Goal: Task Accomplishment & Management: Use online tool/utility

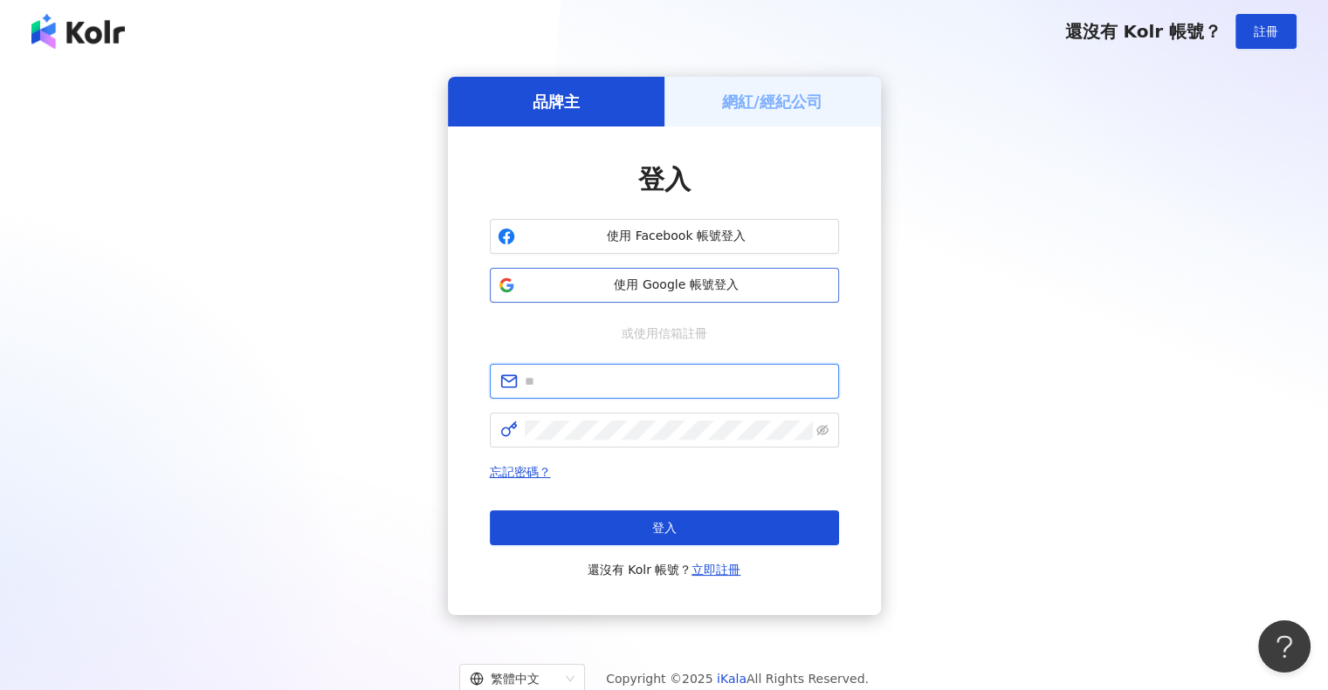
type input "**********"
click at [709, 285] on span "使用 Google 帳號登入" at bounding box center [676, 285] width 309 height 17
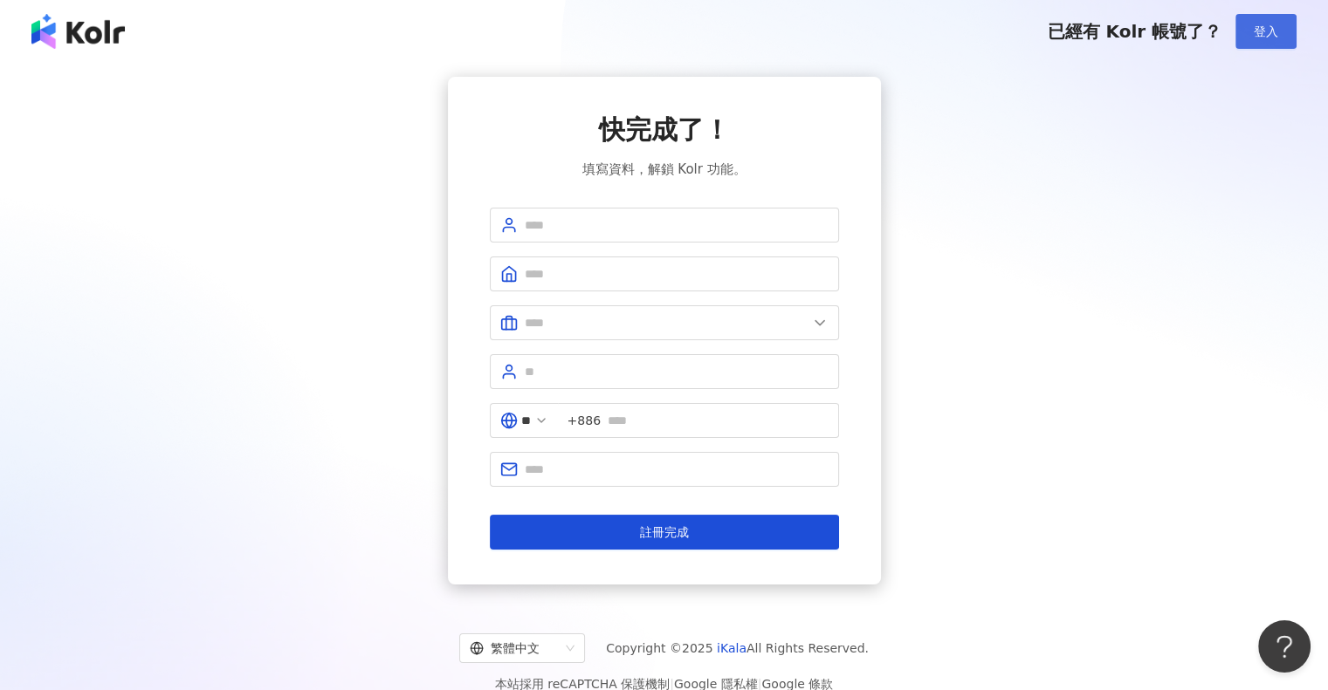
click at [1205, 27] on button "登入" at bounding box center [1265, 31] width 61 height 35
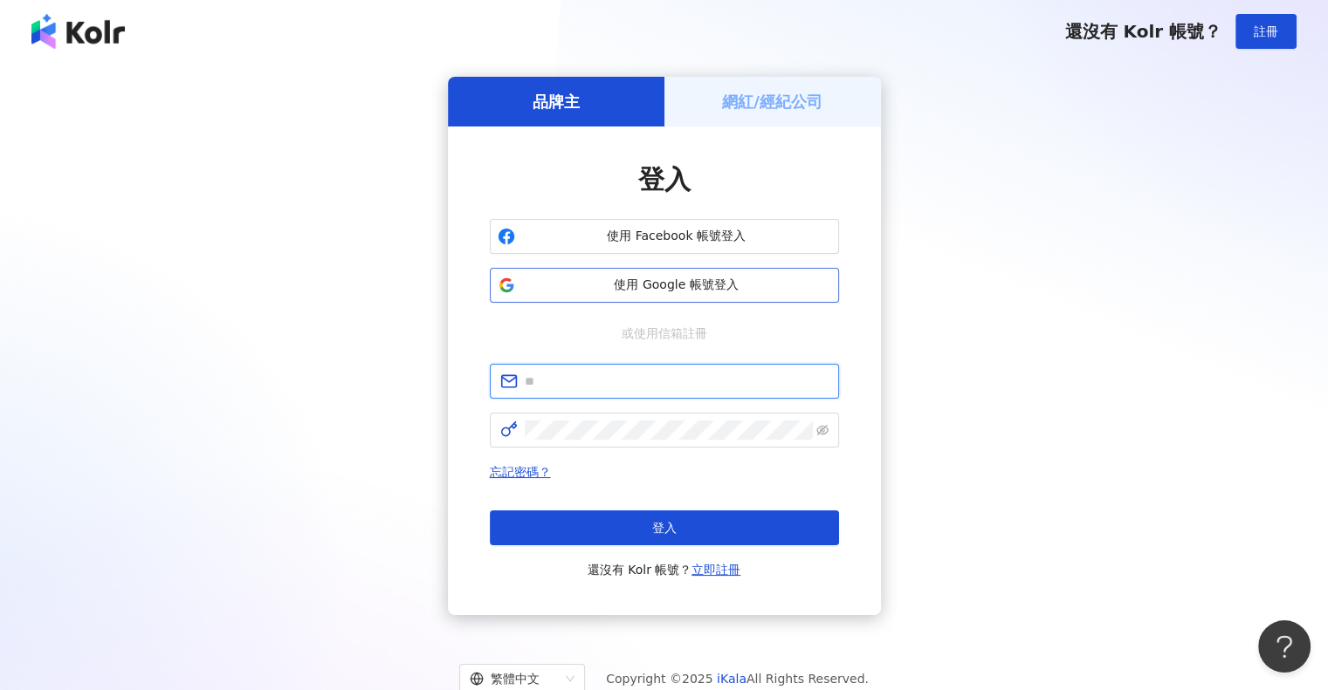
type input "**********"
click at [759, 113] on div "網紅/經紀公司" at bounding box center [772, 102] width 216 height 50
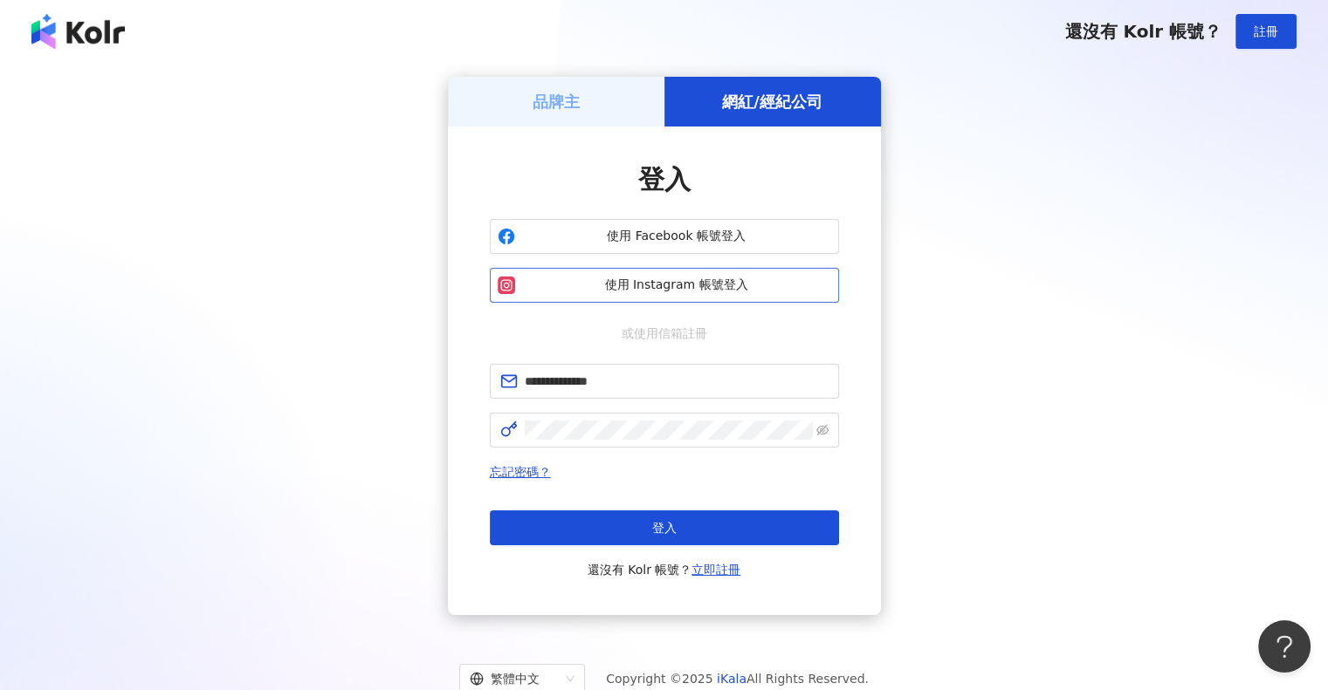
click at [656, 286] on span "使用 Instagram 帳號登入" at bounding box center [676, 285] width 309 height 17
click at [749, 292] on span "使用 Instagram 帳號登入" at bounding box center [676, 285] width 309 height 17
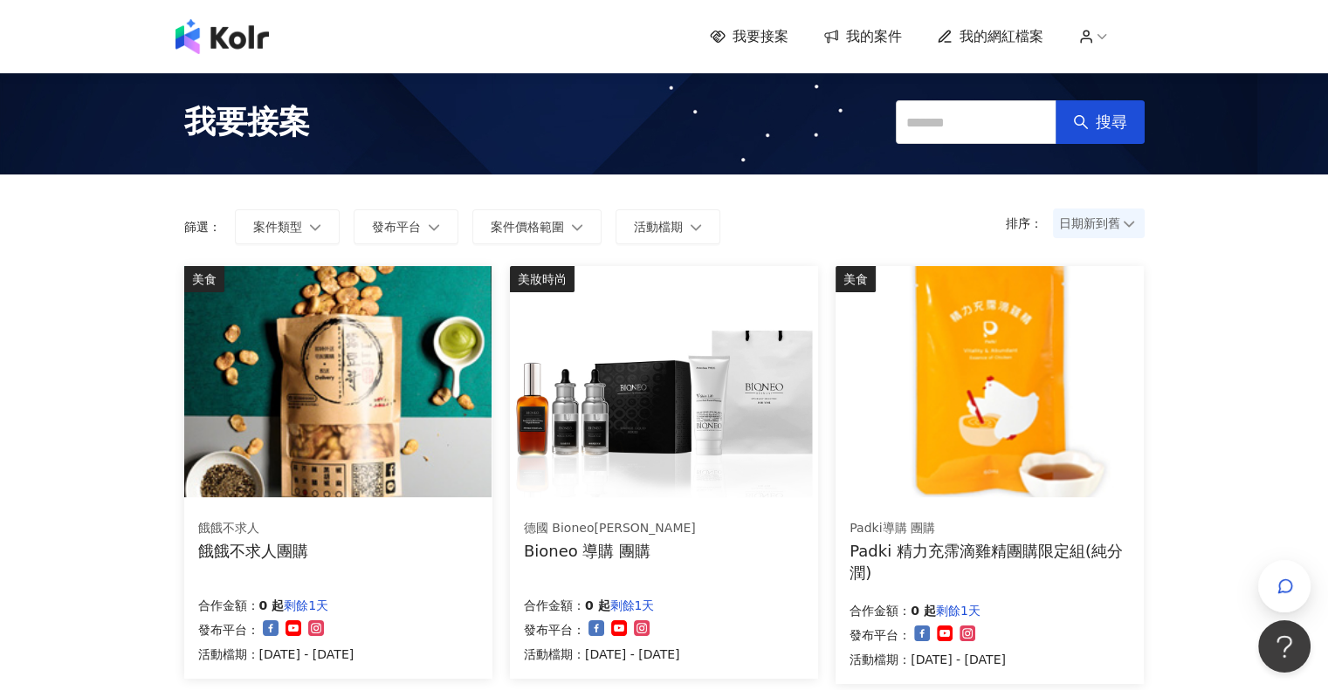
click at [882, 42] on span "我的案件" at bounding box center [874, 36] width 56 height 19
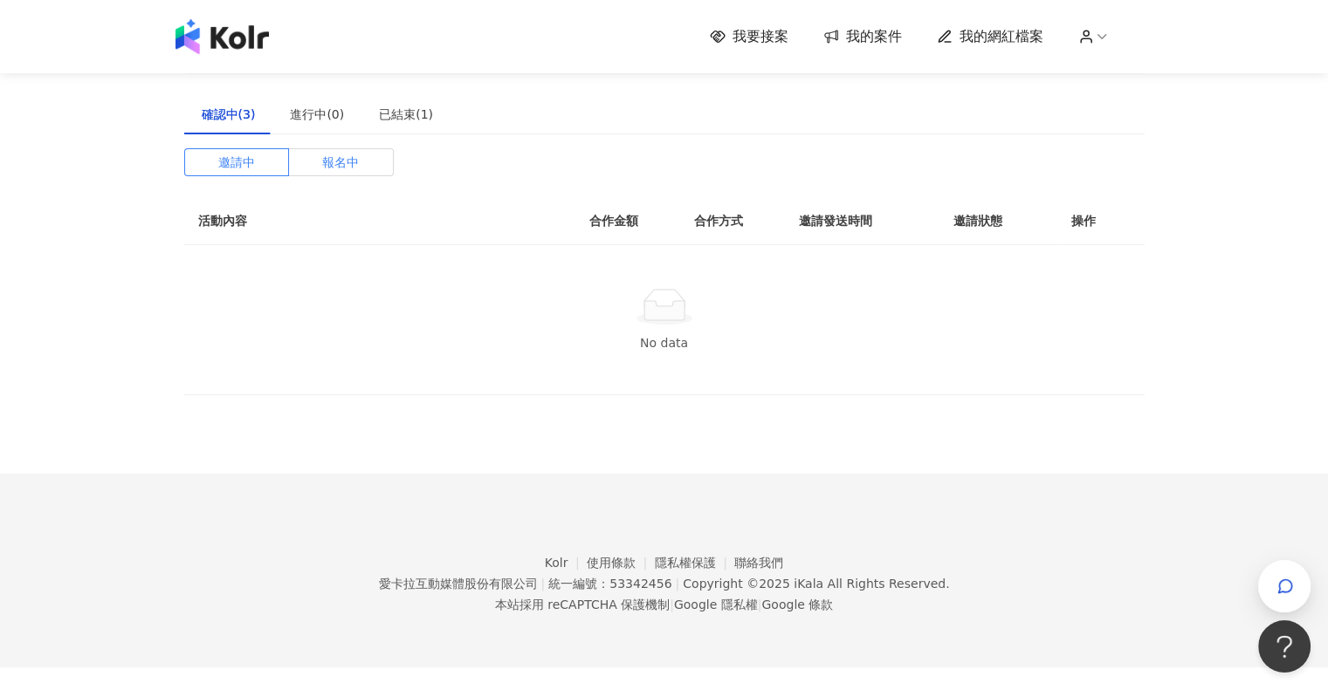
click at [339, 160] on span "報名中" at bounding box center [340, 162] width 37 height 26
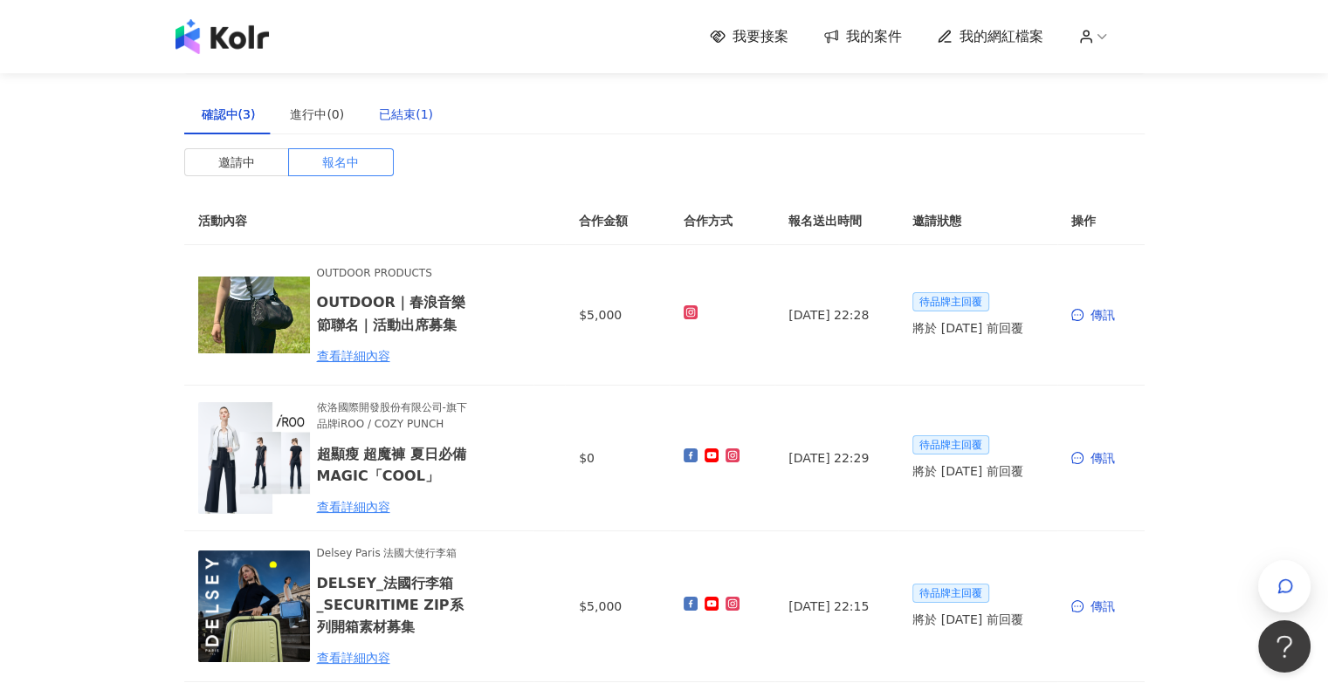
click at [406, 114] on div "已結束(1)" at bounding box center [406, 114] width 54 height 19
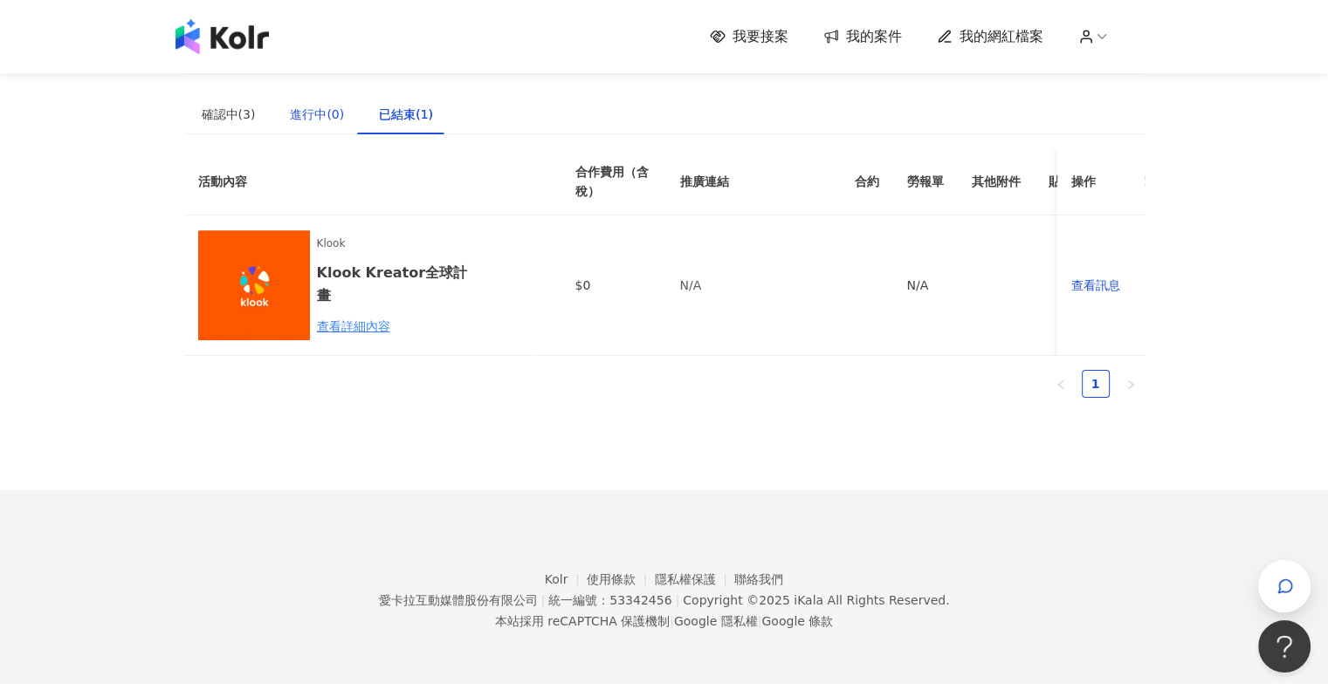
click at [300, 117] on div "進行中(0)" at bounding box center [317, 114] width 54 height 19
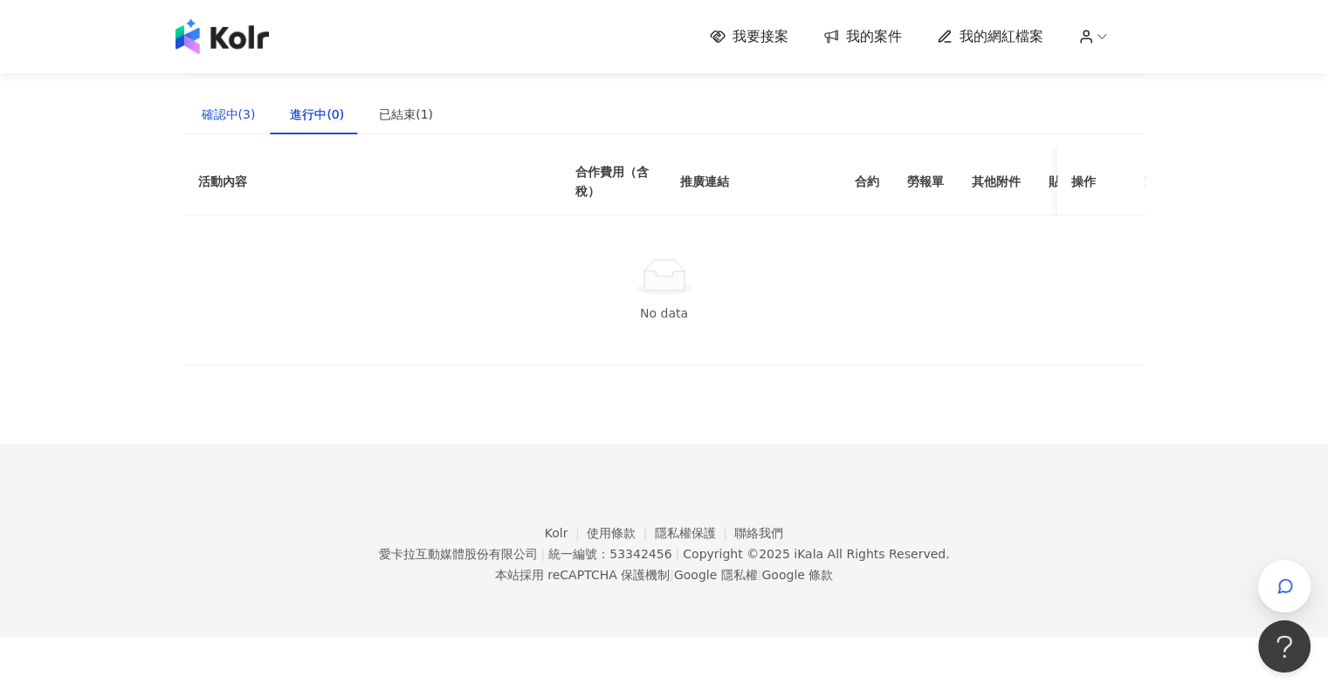
click at [207, 118] on div "確認中(3)" at bounding box center [229, 114] width 54 height 19
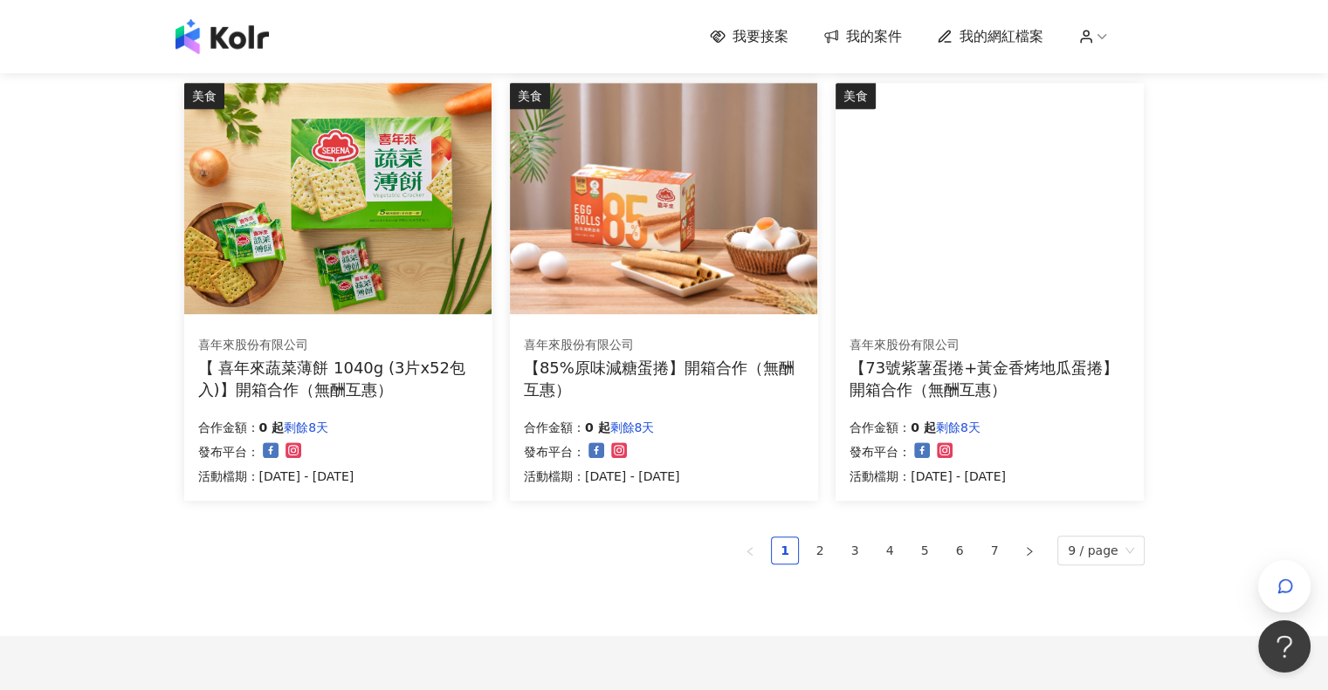
scroll to position [1135, 0]
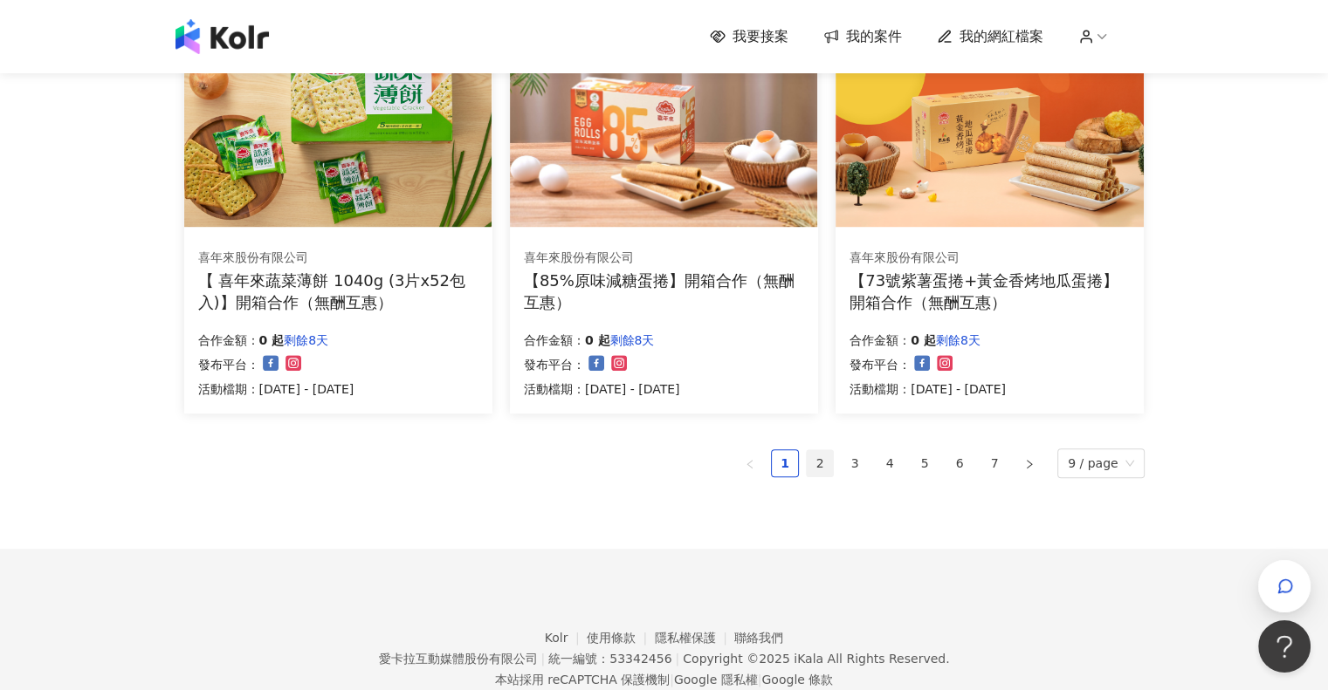
click at [833, 467] on link "2" at bounding box center [820, 463] width 26 height 26
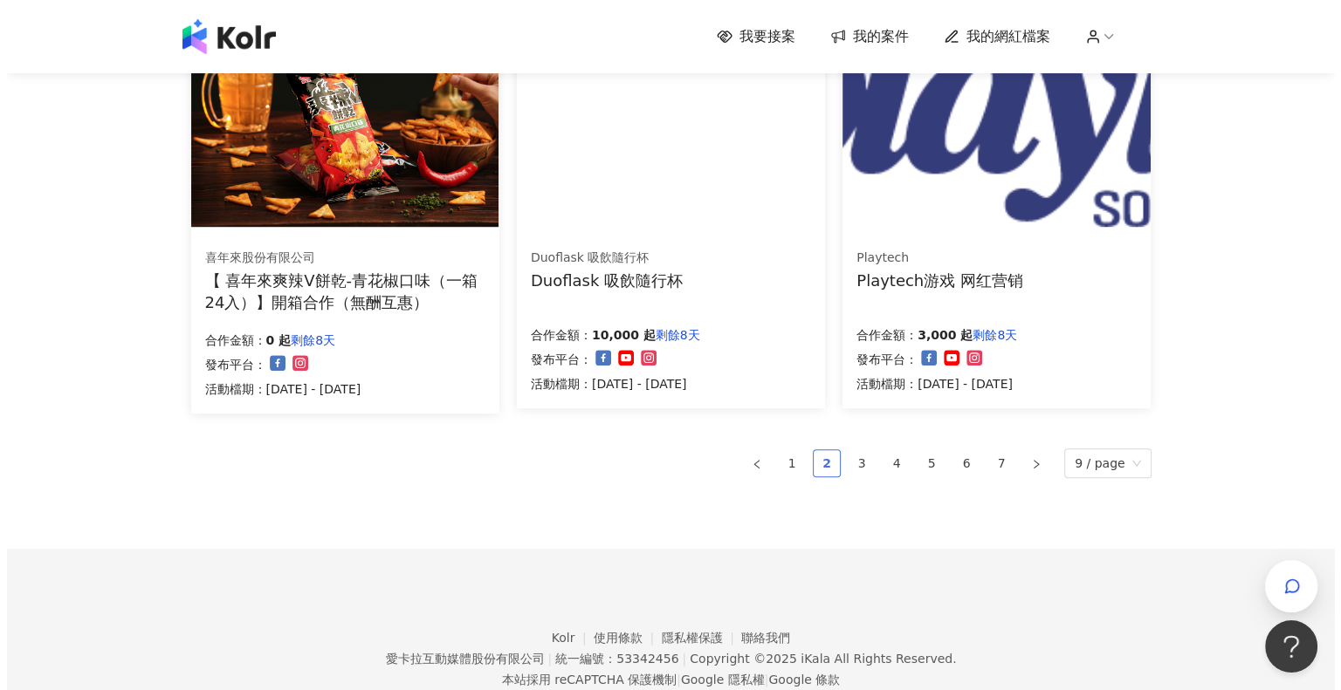
scroll to position [960, 0]
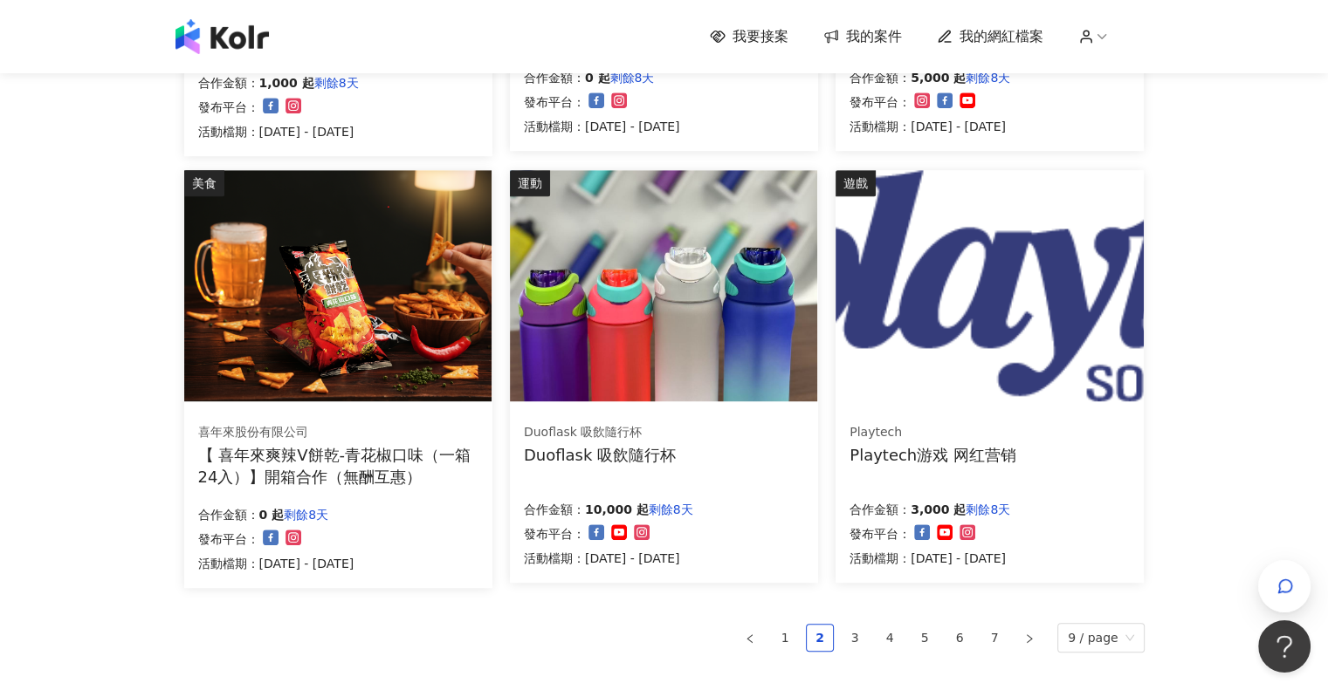
click at [653, 380] on img at bounding box center [663, 285] width 307 height 231
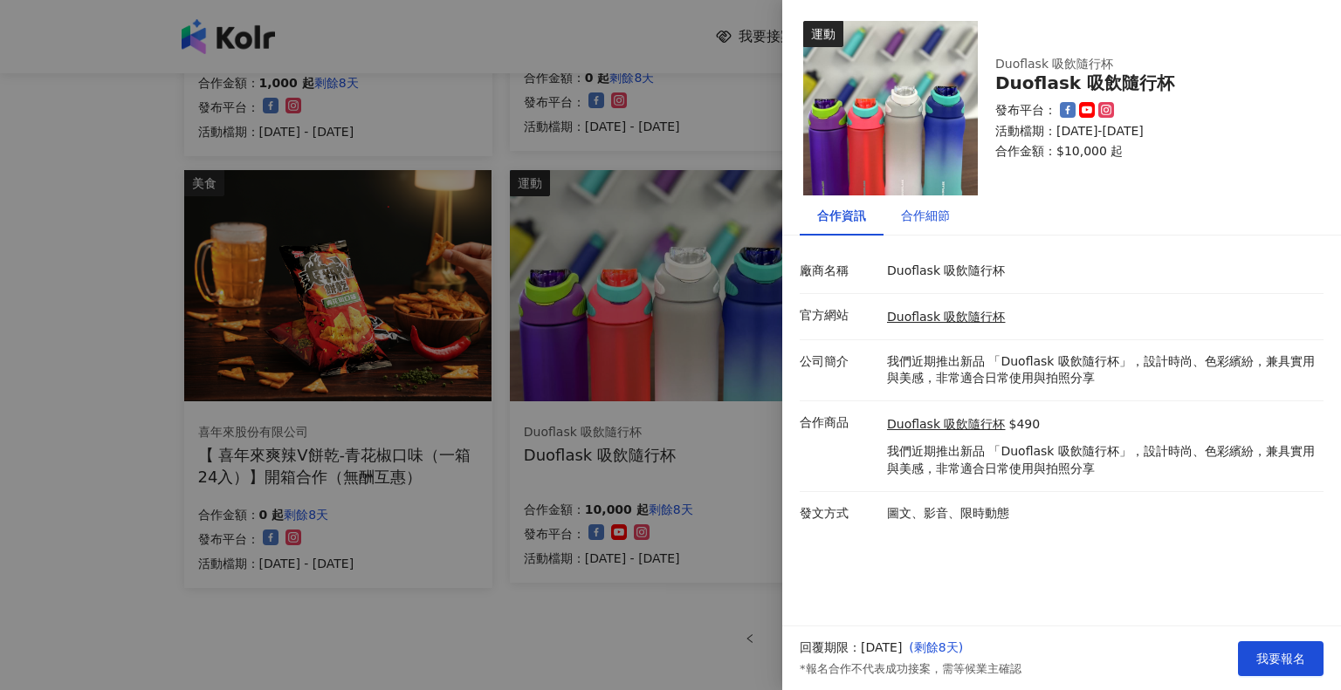
click at [933, 212] on div "合作細節" at bounding box center [925, 215] width 49 height 19
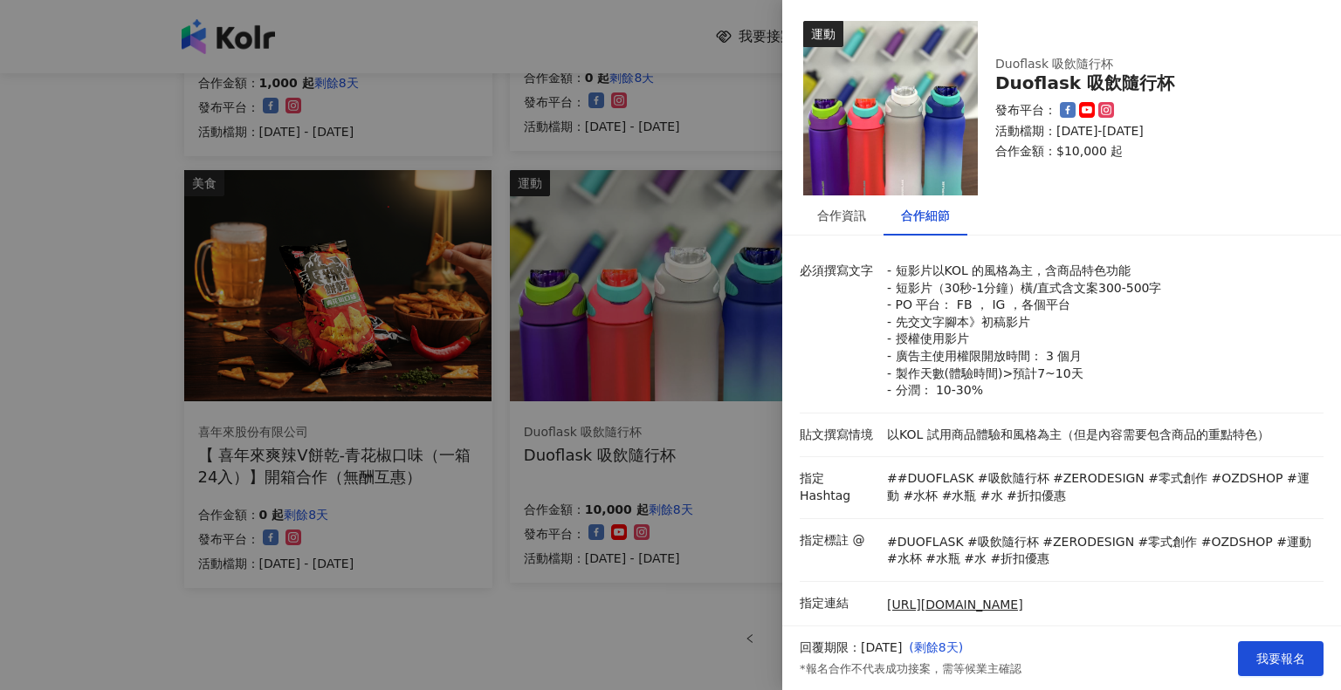
scroll to position [349, 0]
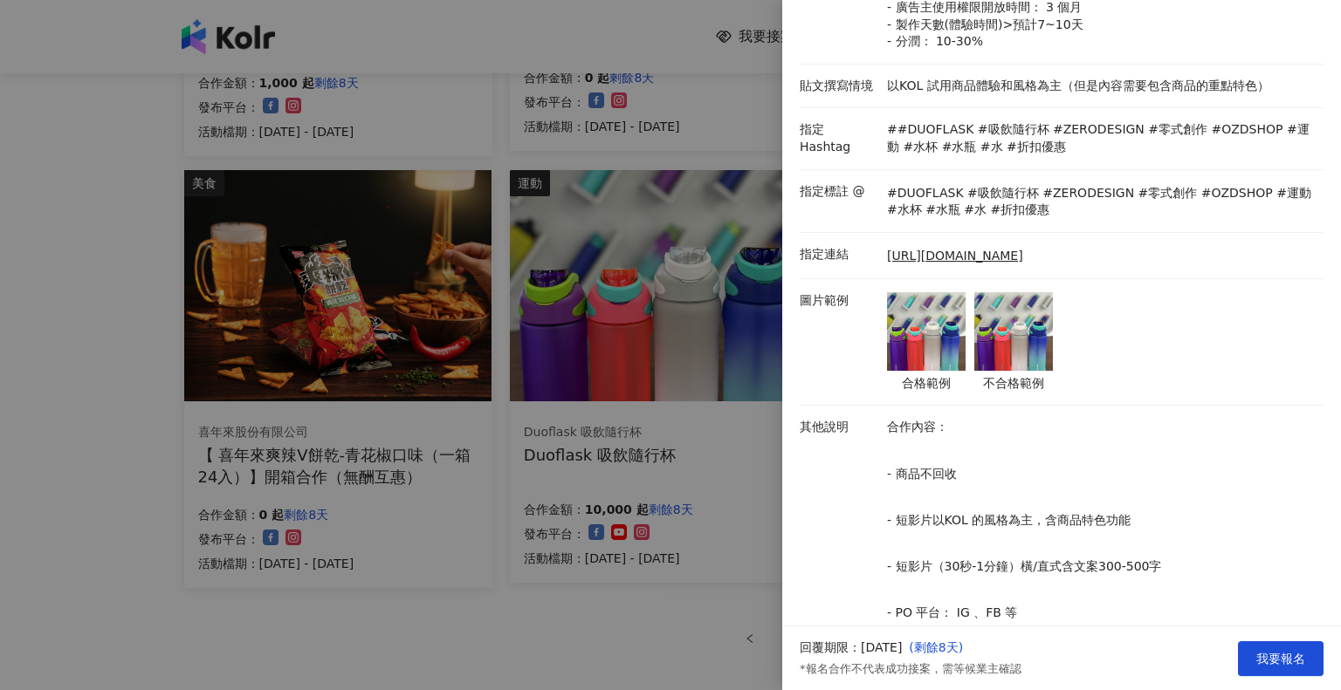
click at [0, 388] on div at bounding box center [670, 345] width 1341 height 690
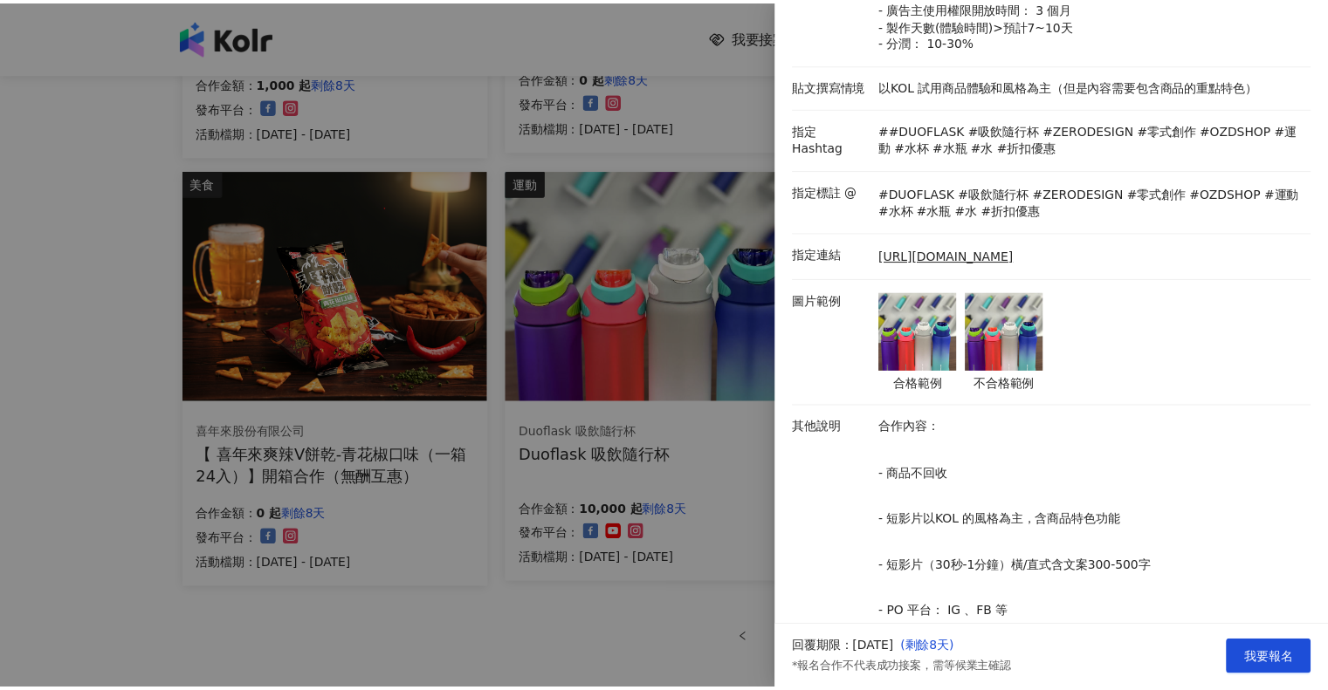
scroll to position [0, 0]
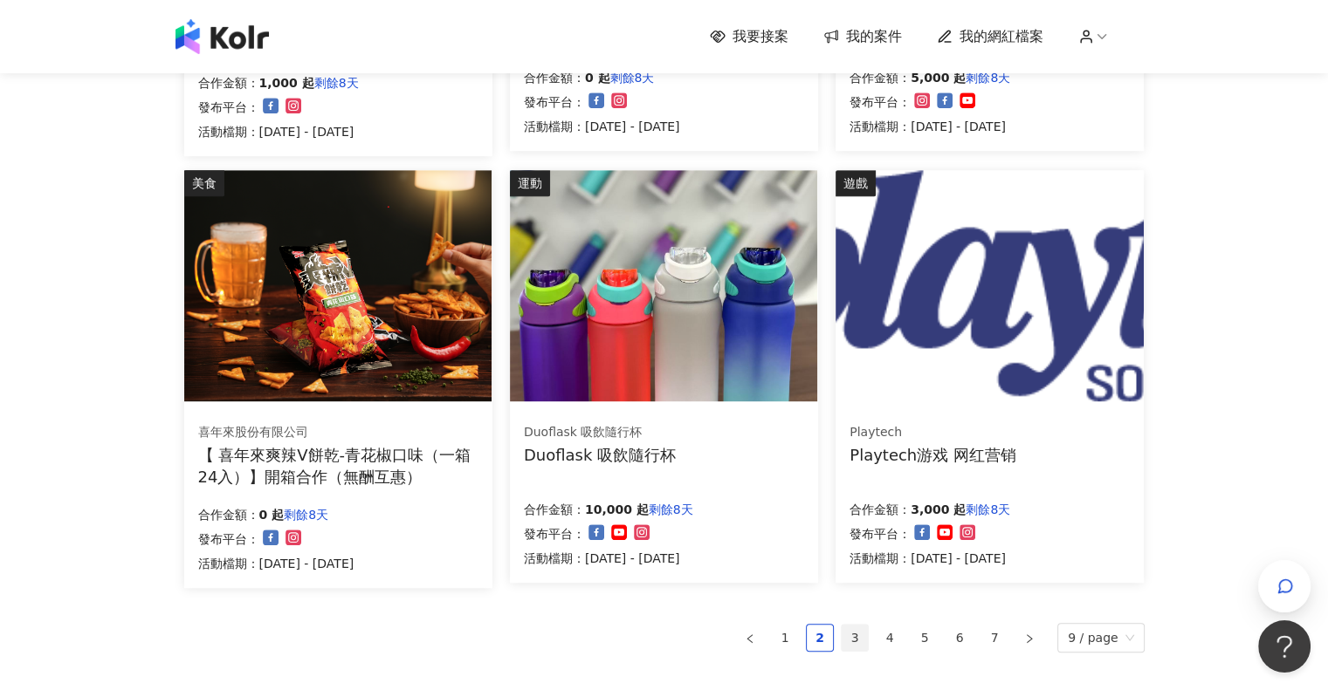
click at [868, 627] on link "3" at bounding box center [854, 638] width 26 height 26
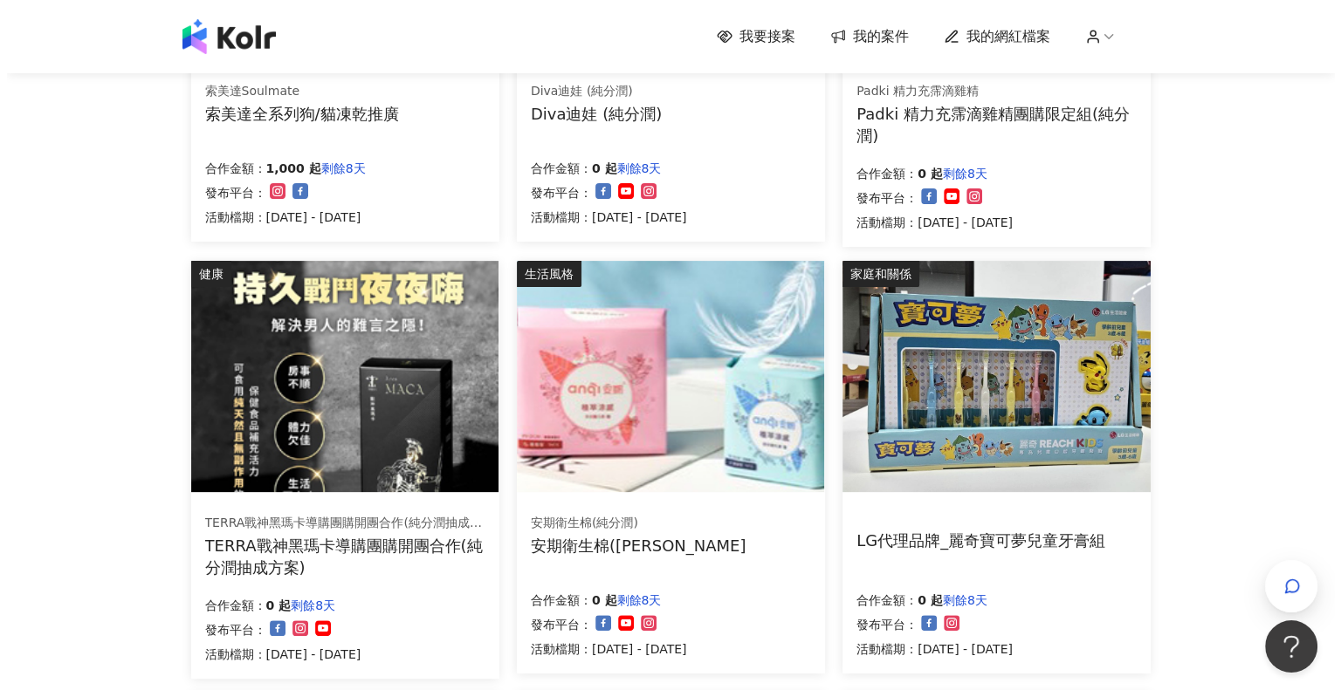
scroll to position [312, 0]
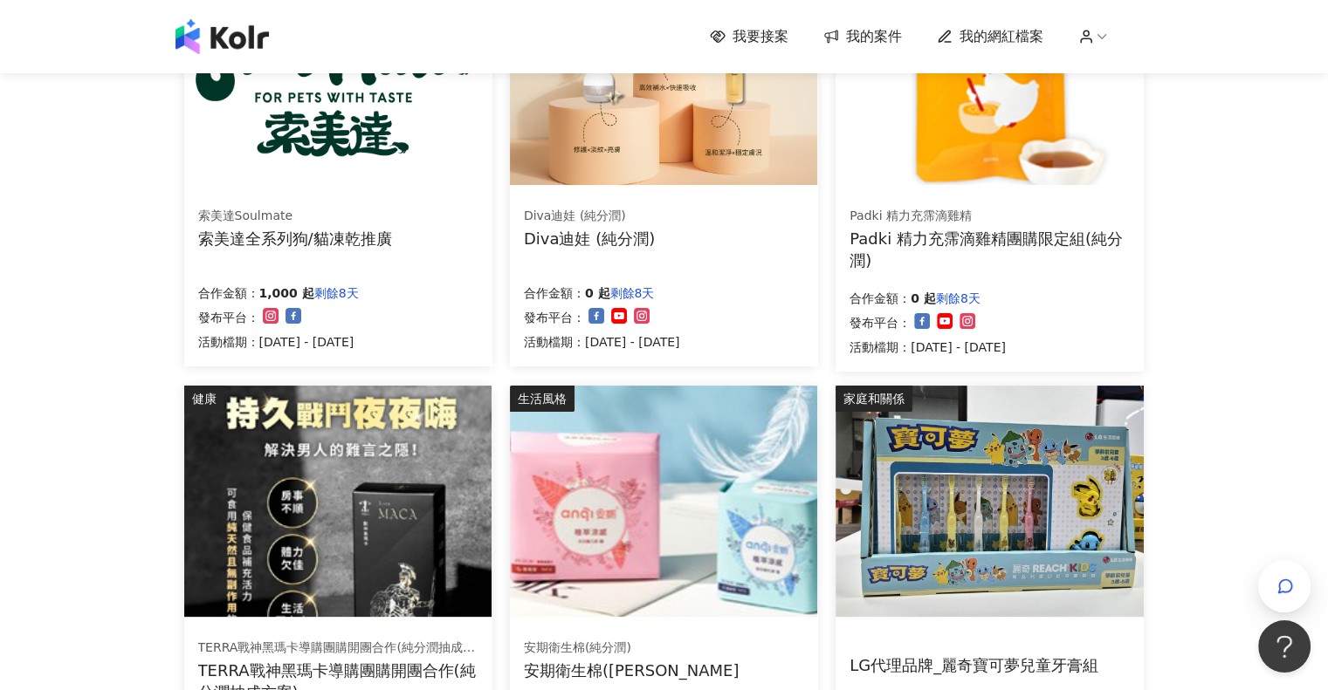
click at [359, 194] on div "索美達Soulmate 索美達全系列狗/貓凍乾推廣 合作金額： 1,000 起 剩餘8天 發布平台： 活動檔期：[DATE] - [DATE]" at bounding box center [338, 279] width 308 height 175
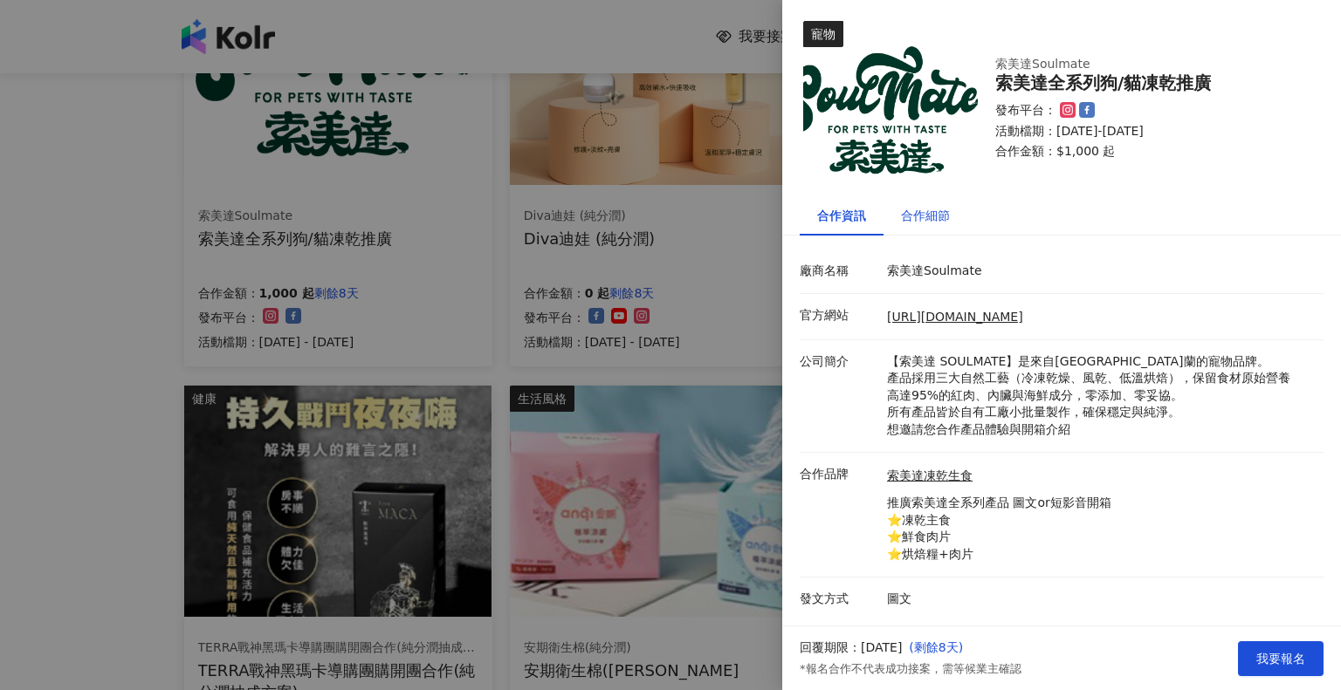
click at [941, 221] on div "合作細節" at bounding box center [925, 215] width 49 height 19
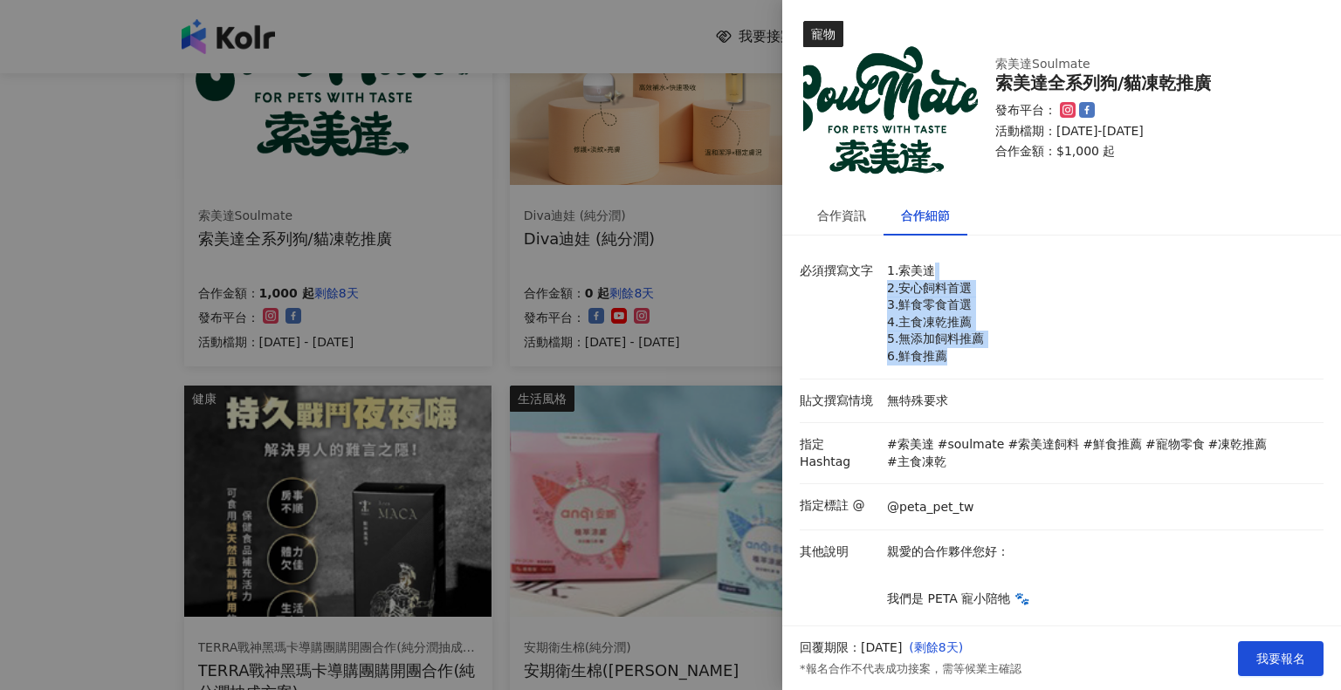
drag, startPoint x: 935, startPoint y: 271, endPoint x: 951, endPoint y: 354, distance: 84.6
click at [951, 354] on p "1.索美達 2.安心飼料首選 3.鮮食零食首選 4.主食凍乾推薦 5.無添加飼料推薦 6.鮮食推薦" at bounding box center [1101, 314] width 428 height 103
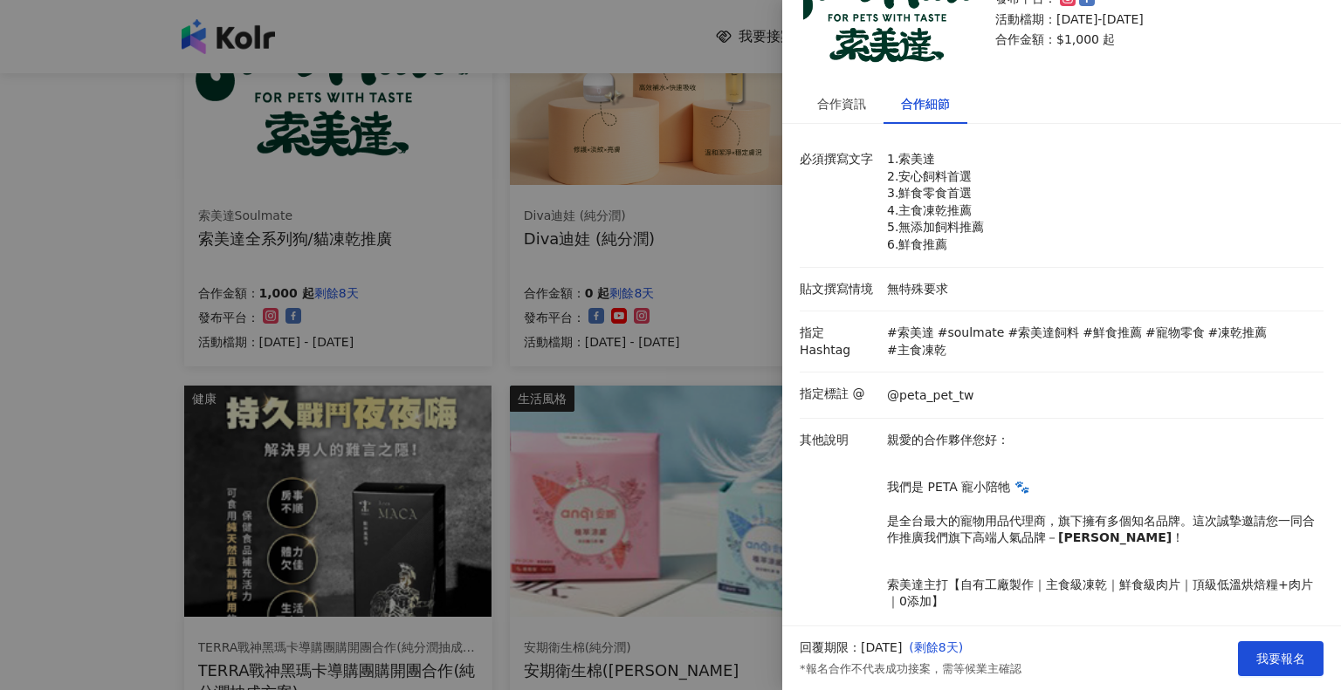
scroll to position [262, 0]
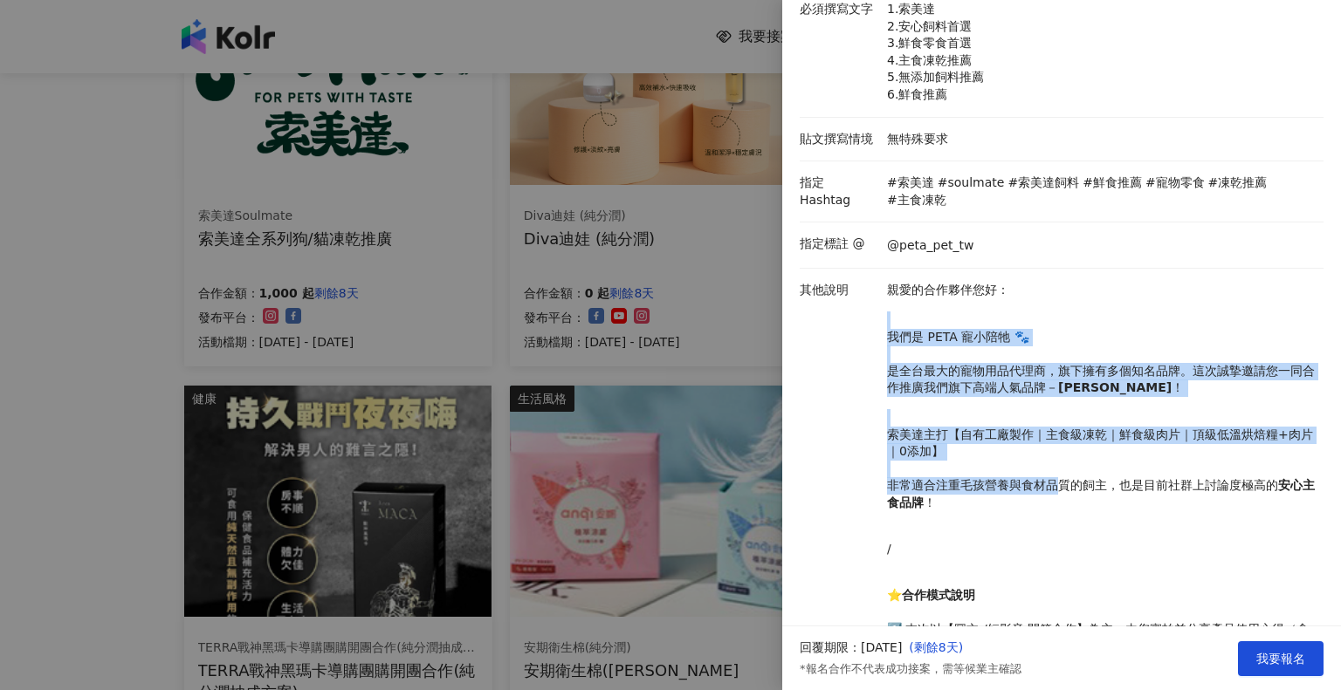
drag, startPoint x: 986, startPoint y: 303, endPoint x: 1060, endPoint y: 460, distance: 173.4
click at [1060, 460] on p "親愛的合作夥伴您好： 我們是 PETA 寵小陪牠 🐾 是全台最大的寵物用品代理商，旗下擁有多個知名品牌。這次誠摯邀請您一同合作推廣我們旗下高端人氣品牌－ 索美…" at bounding box center [1101, 687] width 428 height 811
click at [1060, 460] on p "索美達主打【自有工廠製作｜主食級凍乾｜鮮食級肉片｜頂級低溫烘焙糧+肉片｜0添加】 非常適合注重毛孩營養與食材品質的飼主，也是目前社群上討論度極高的 安心主食品…" at bounding box center [1101, 470] width 428 height 86
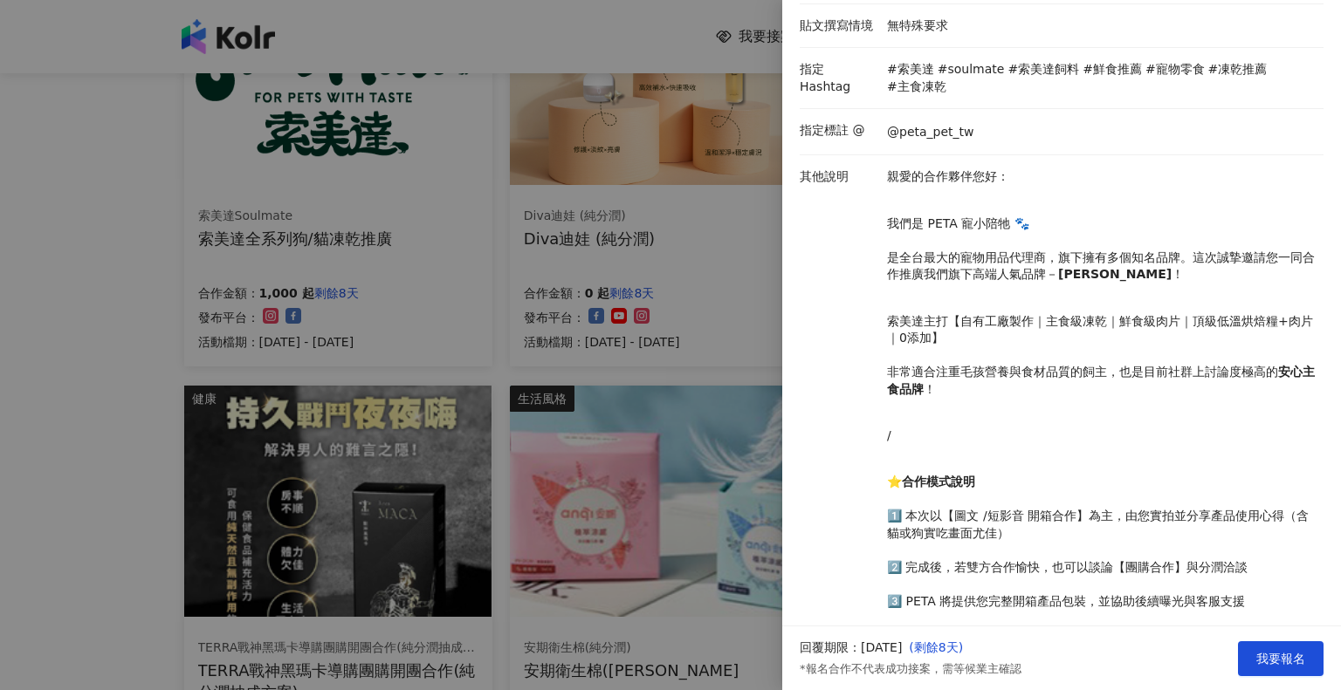
scroll to position [611, 0]
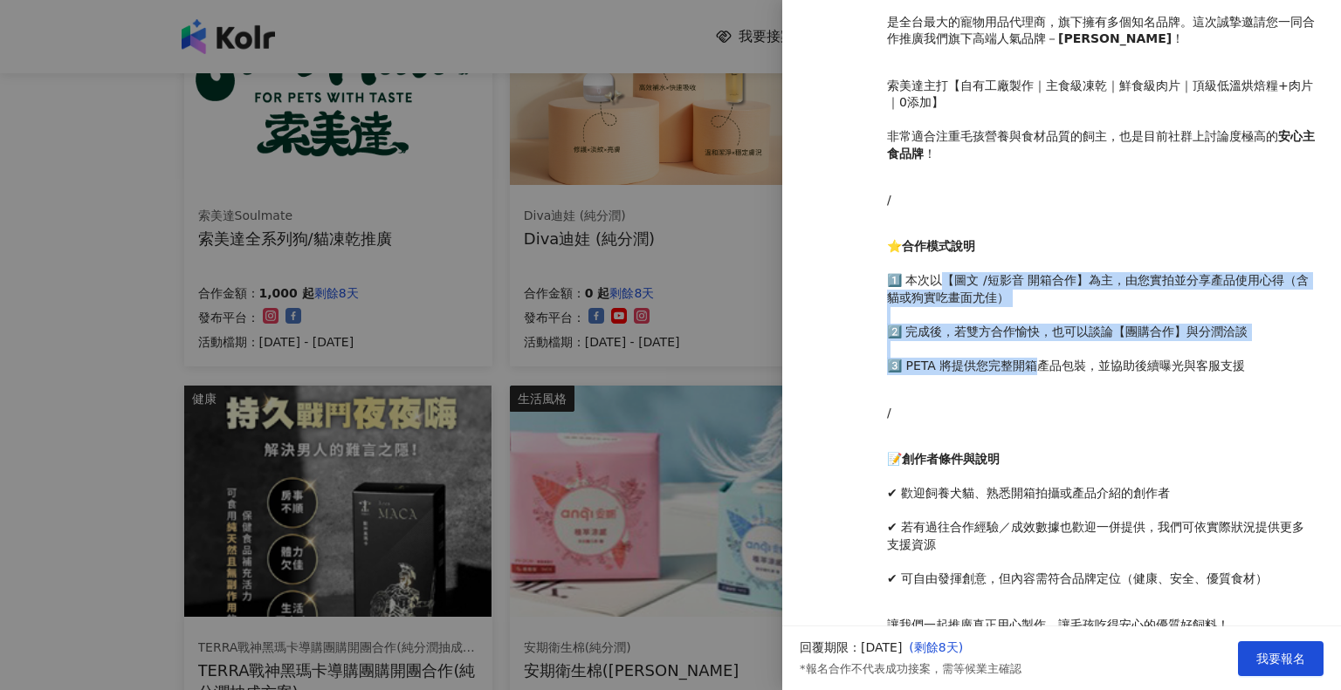
drag, startPoint x: 946, startPoint y: 256, endPoint x: 1033, endPoint y: 350, distance: 127.9
click at [1033, 350] on p "⭐ 合作模式說明 1️⃣ 本次以【圖文 /短影音 開箱合作】為主，由您實拍並分享產品使用心得（含貓或狗實吃畫面尤佳） 2️⃣ 完成後，若雙方合作愉快，也可以談…" at bounding box center [1101, 306] width 428 height 137
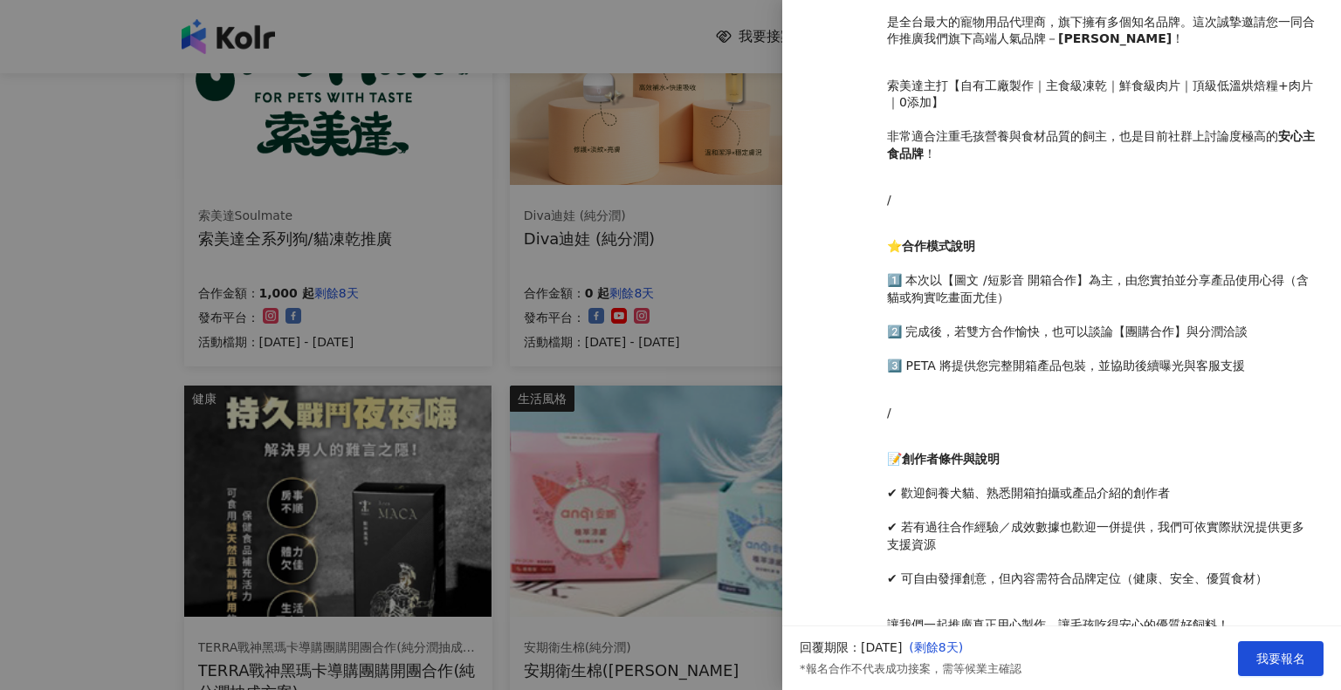
scroll to position [724, 0]
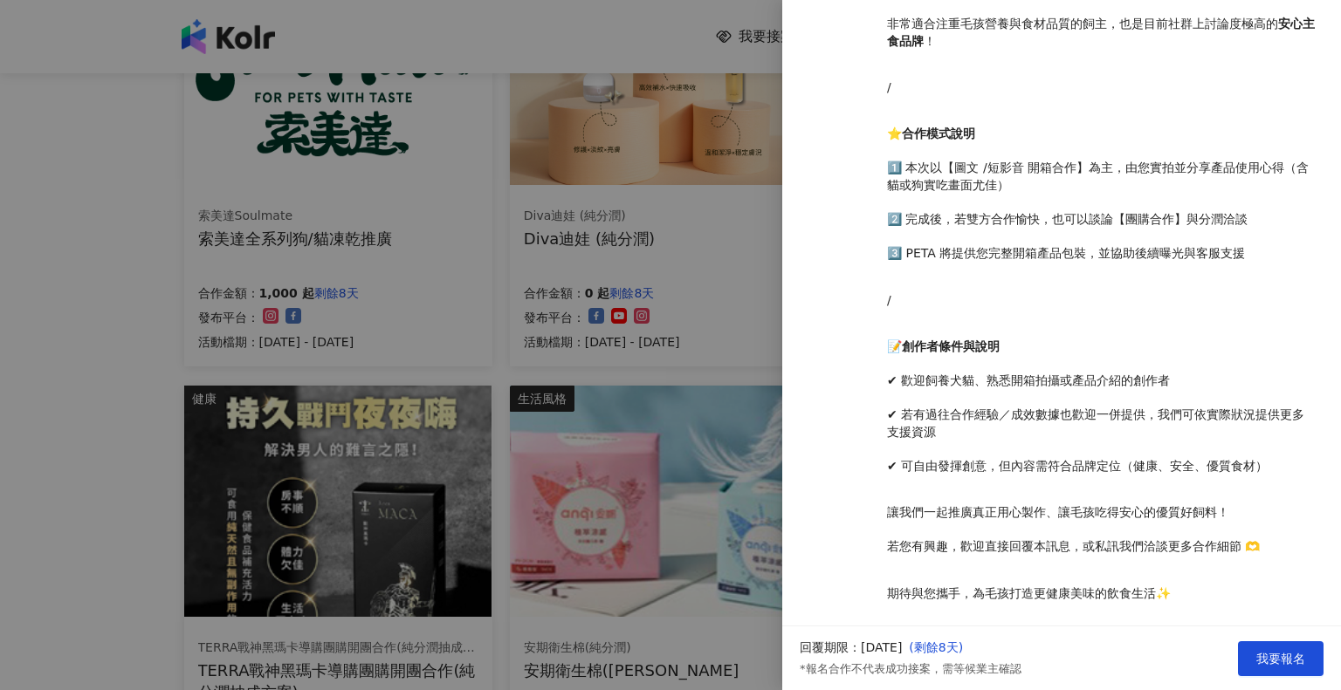
click at [0, 384] on div at bounding box center [670, 345] width 1341 height 690
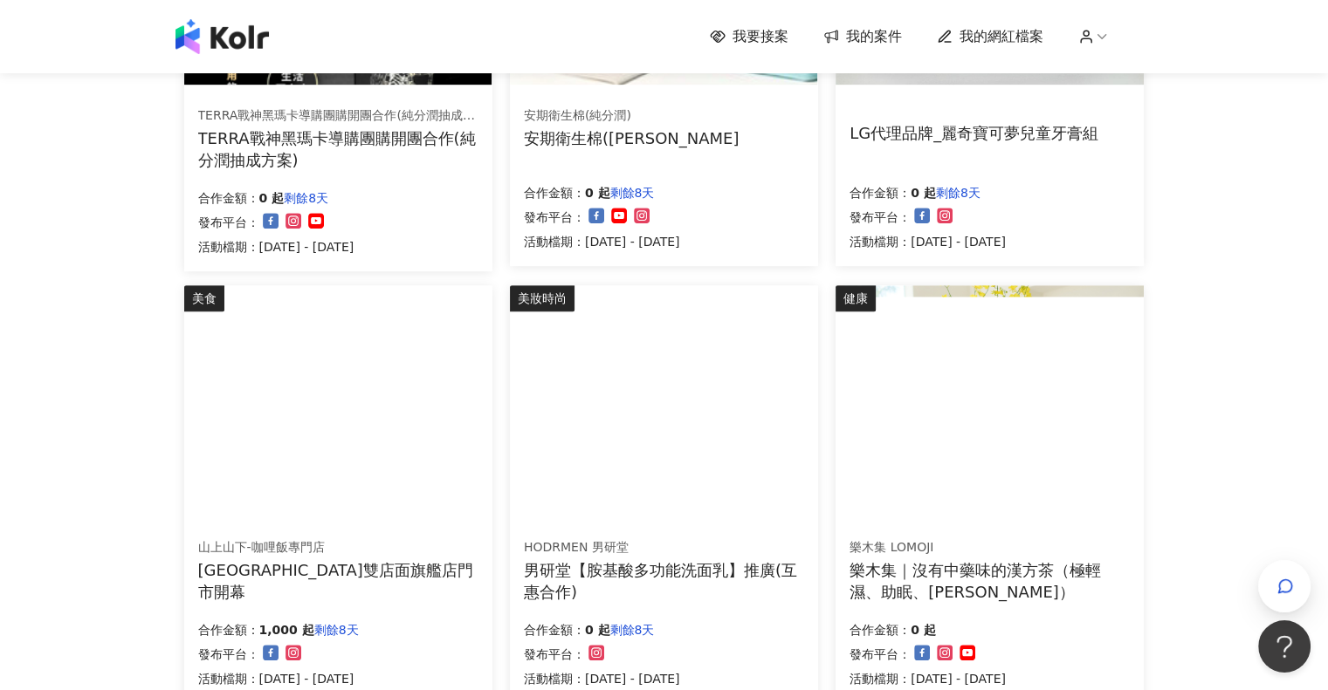
scroll to position [1098, 0]
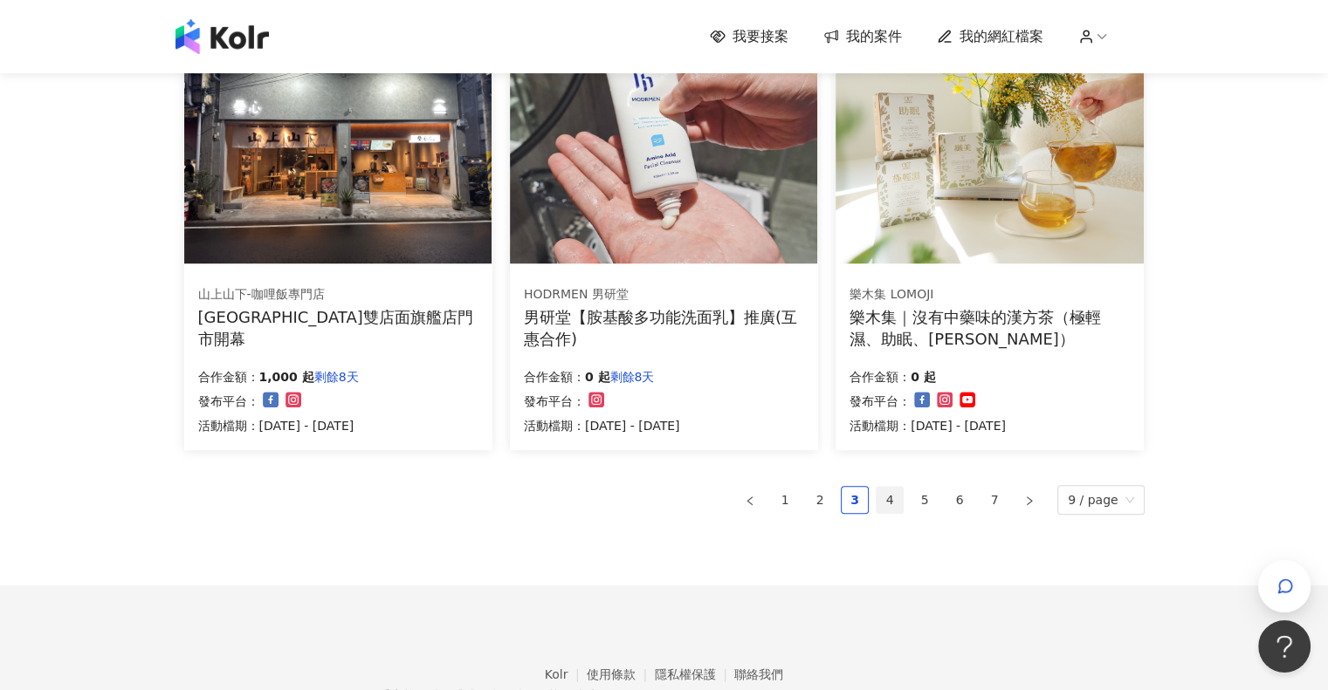
click at [897, 491] on link "4" at bounding box center [889, 500] width 26 height 26
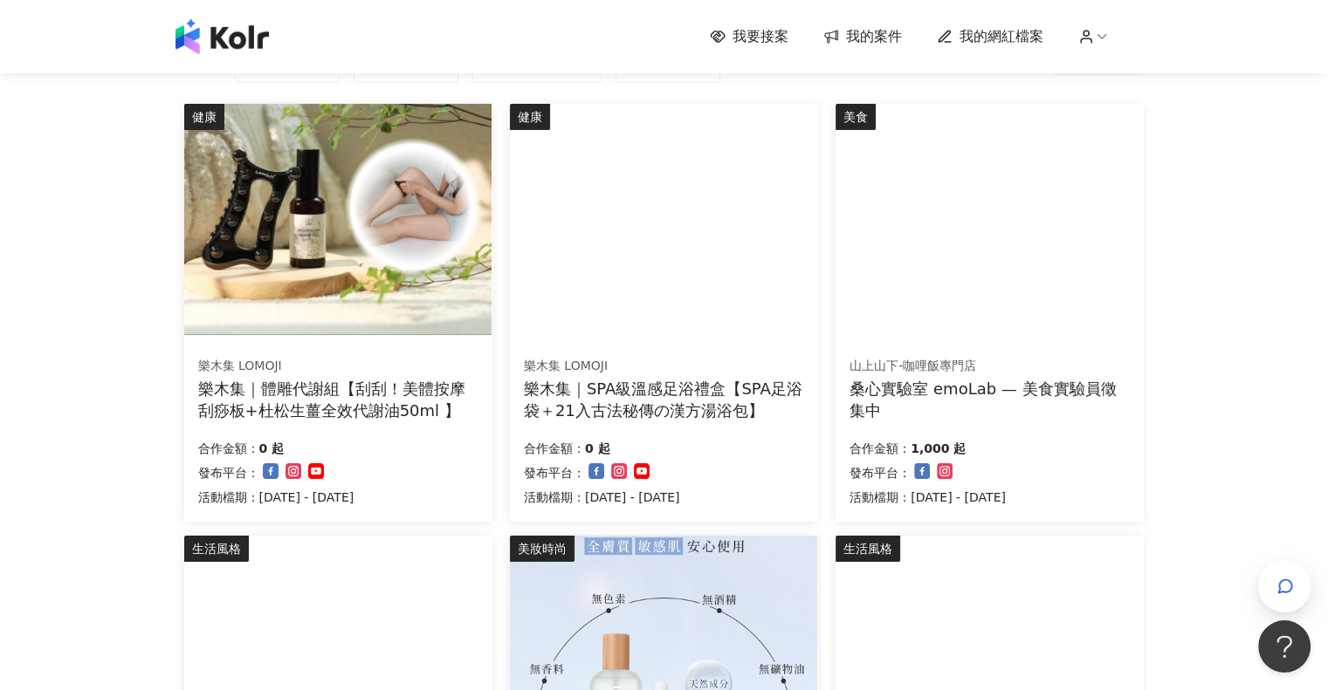
scroll to position [175, 0]
